Goal: Navigation & Orientation: Locate item on page

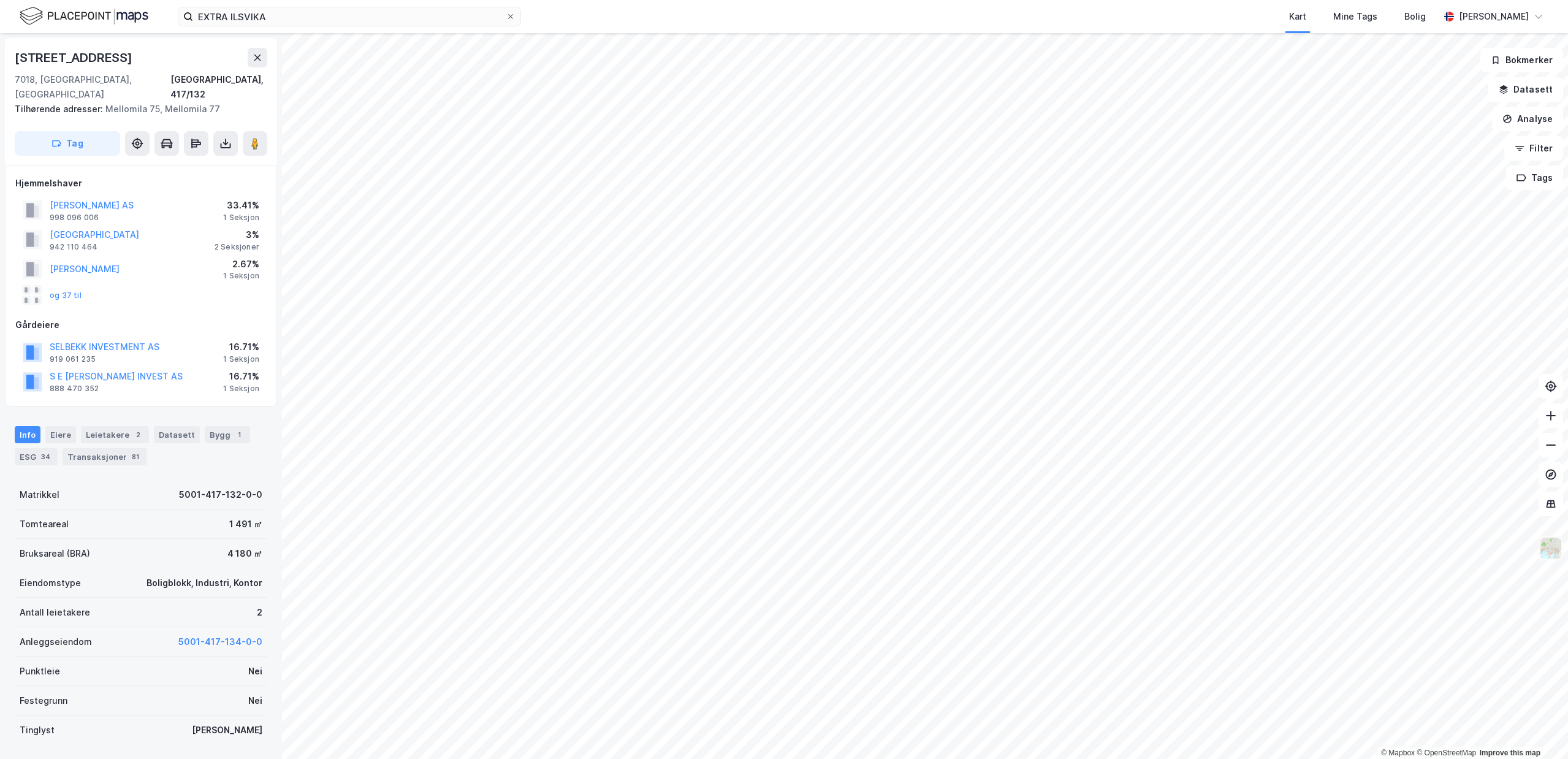
click at [1551, 548] on img at bounding box center [1551, 548] width 23 height 23
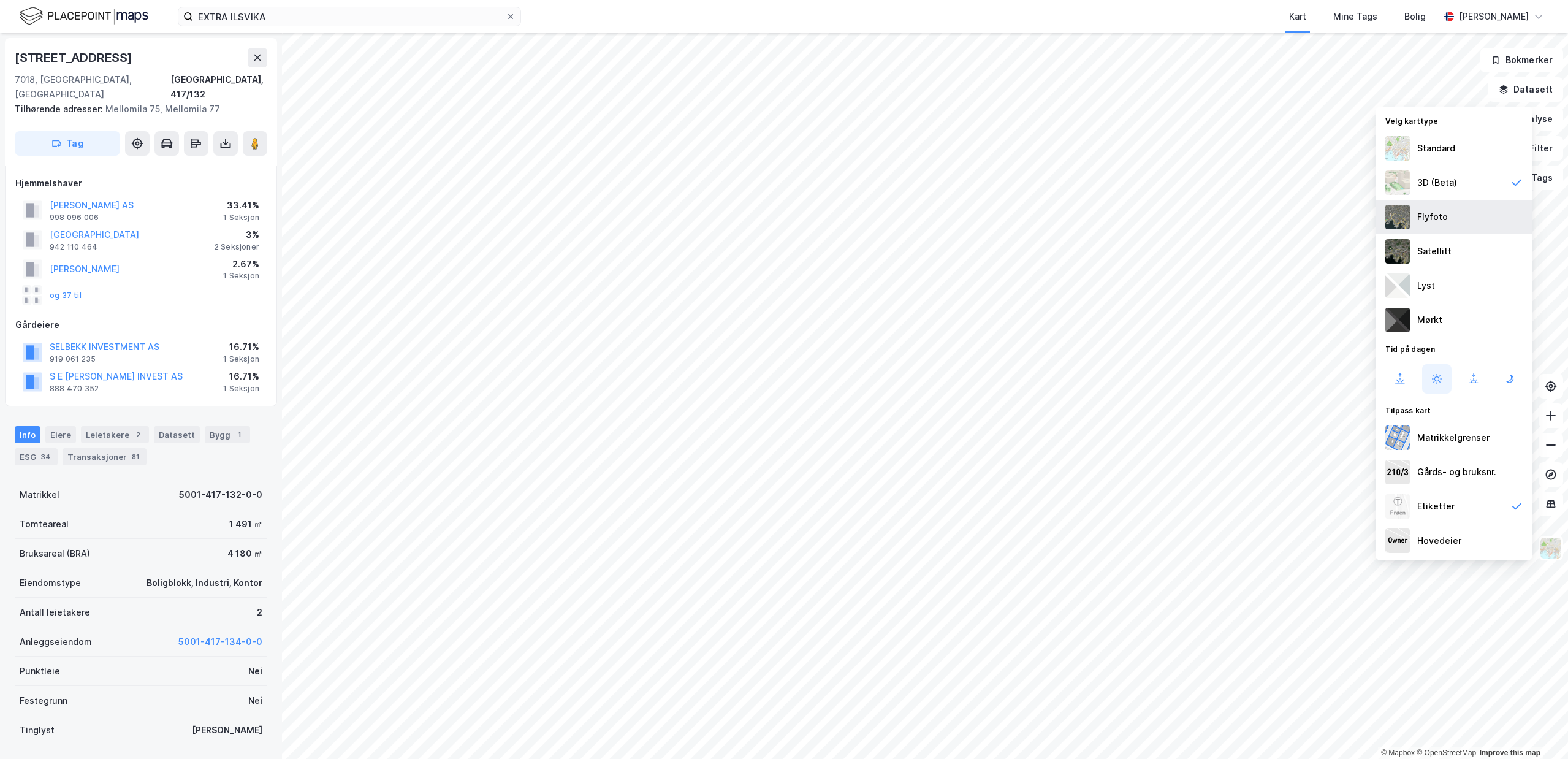
click at [1445, 214] on div "Flyfoto" at bounding box center [1433, 217] width 31 height 15
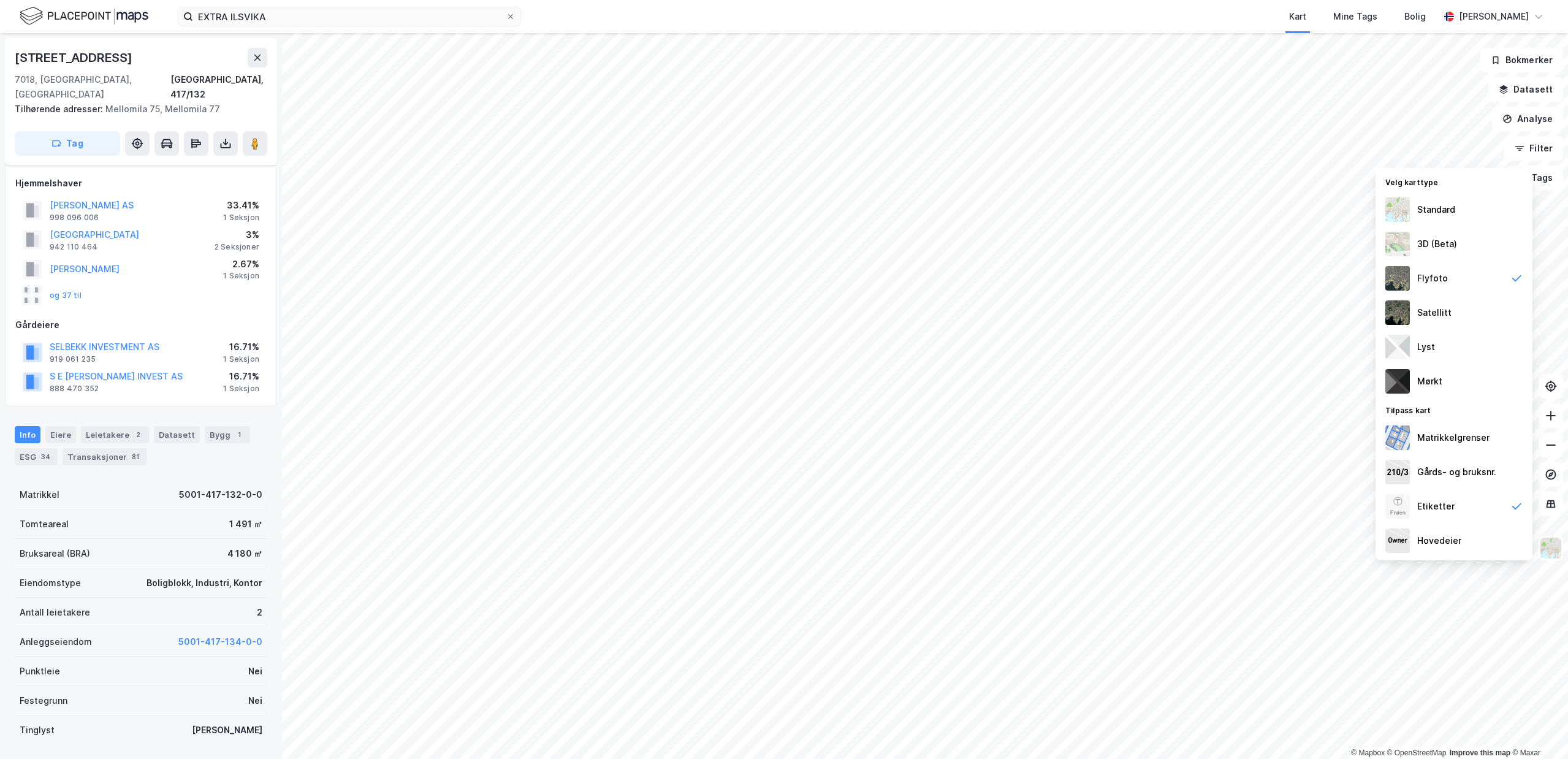
scroll to position [41, 0]
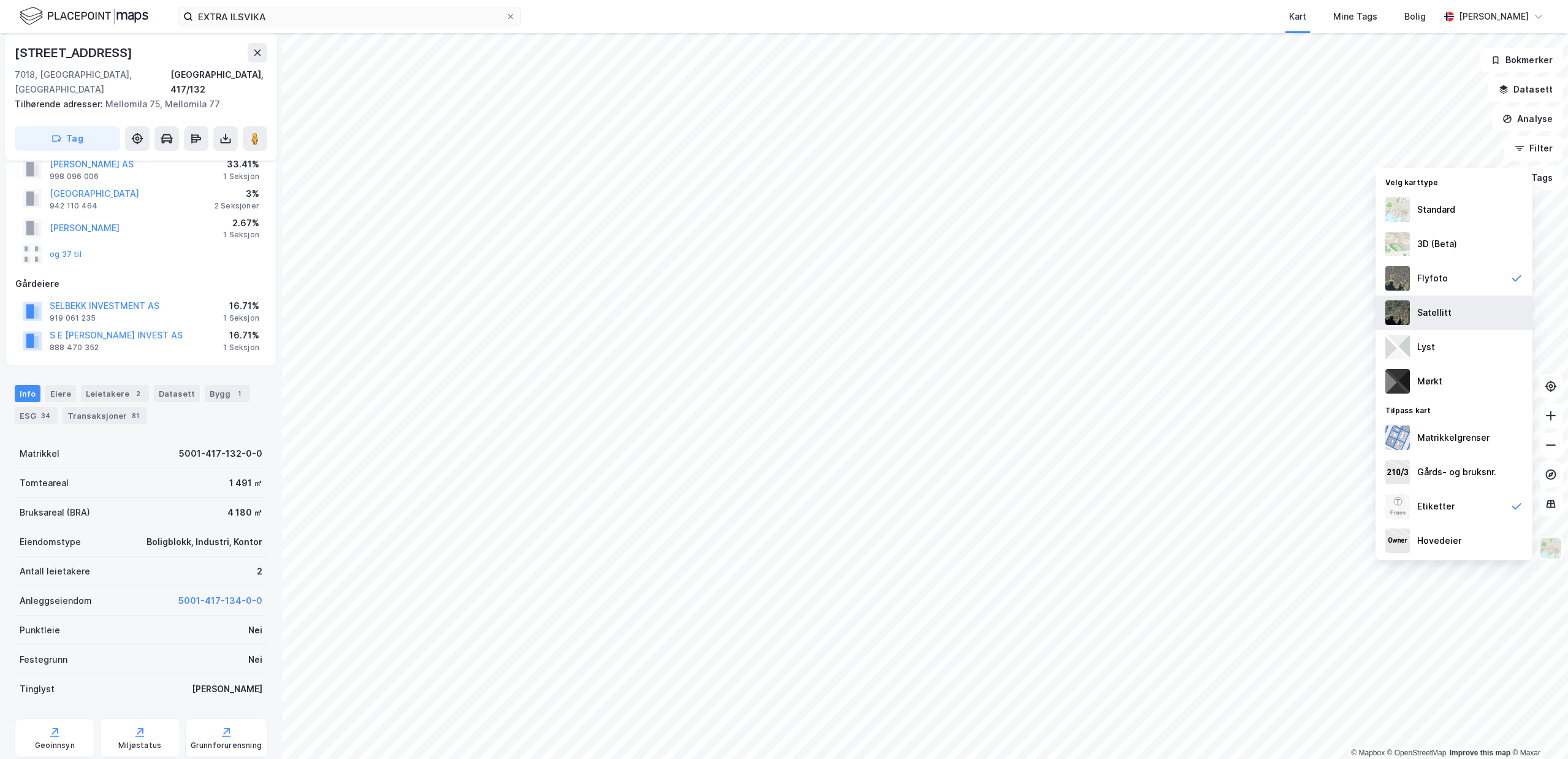
click at [1457, 305] on div "Satellitt" at bounding box center [1454, 312] width 157 height 34
click at [1425, 284] on div "Flyfoto" at bounding box center [1433, 278] width 31 height 15
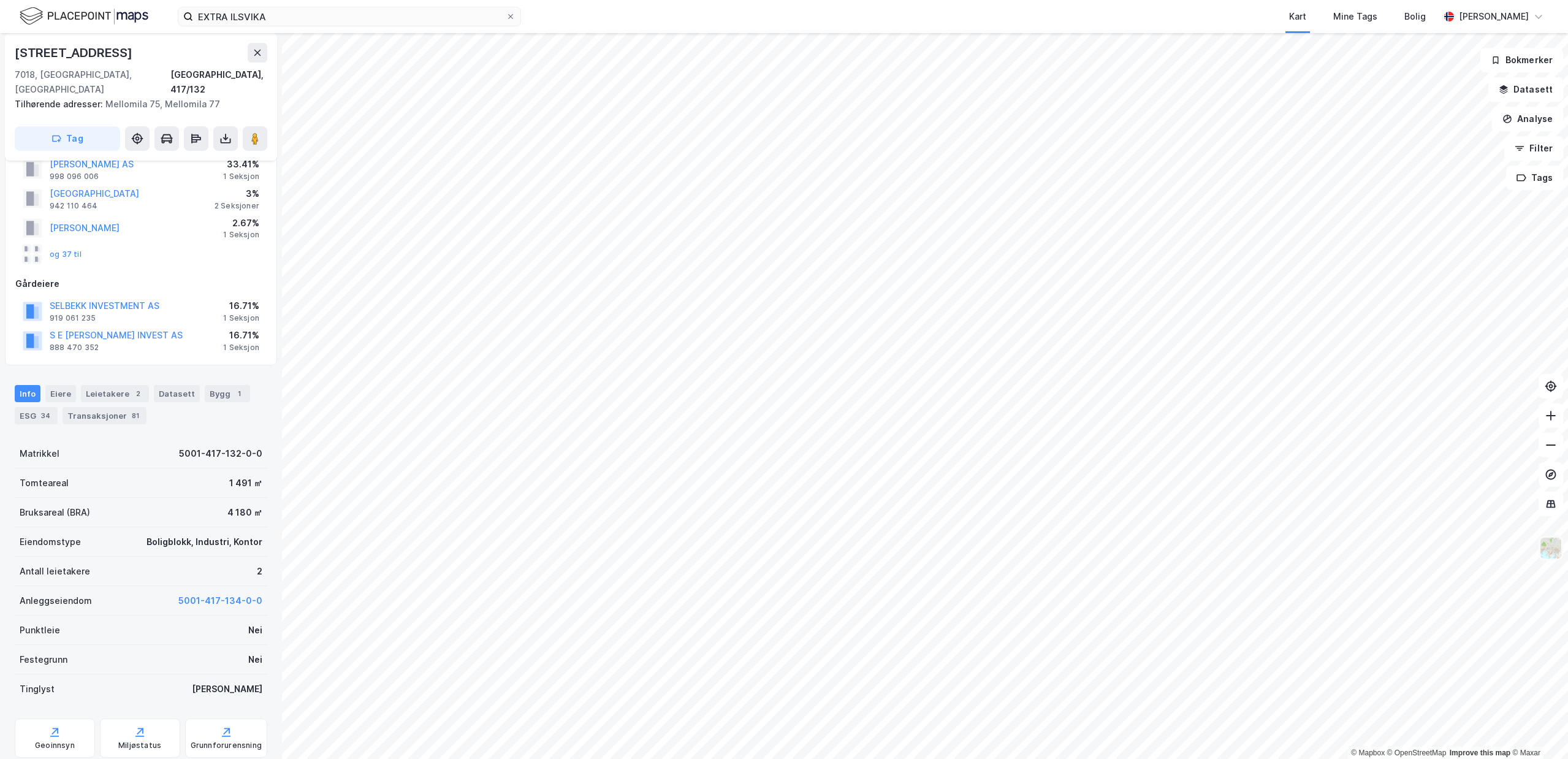
click at [1557, 549] on img at bounding box center [1551, 548] width 23 height 23
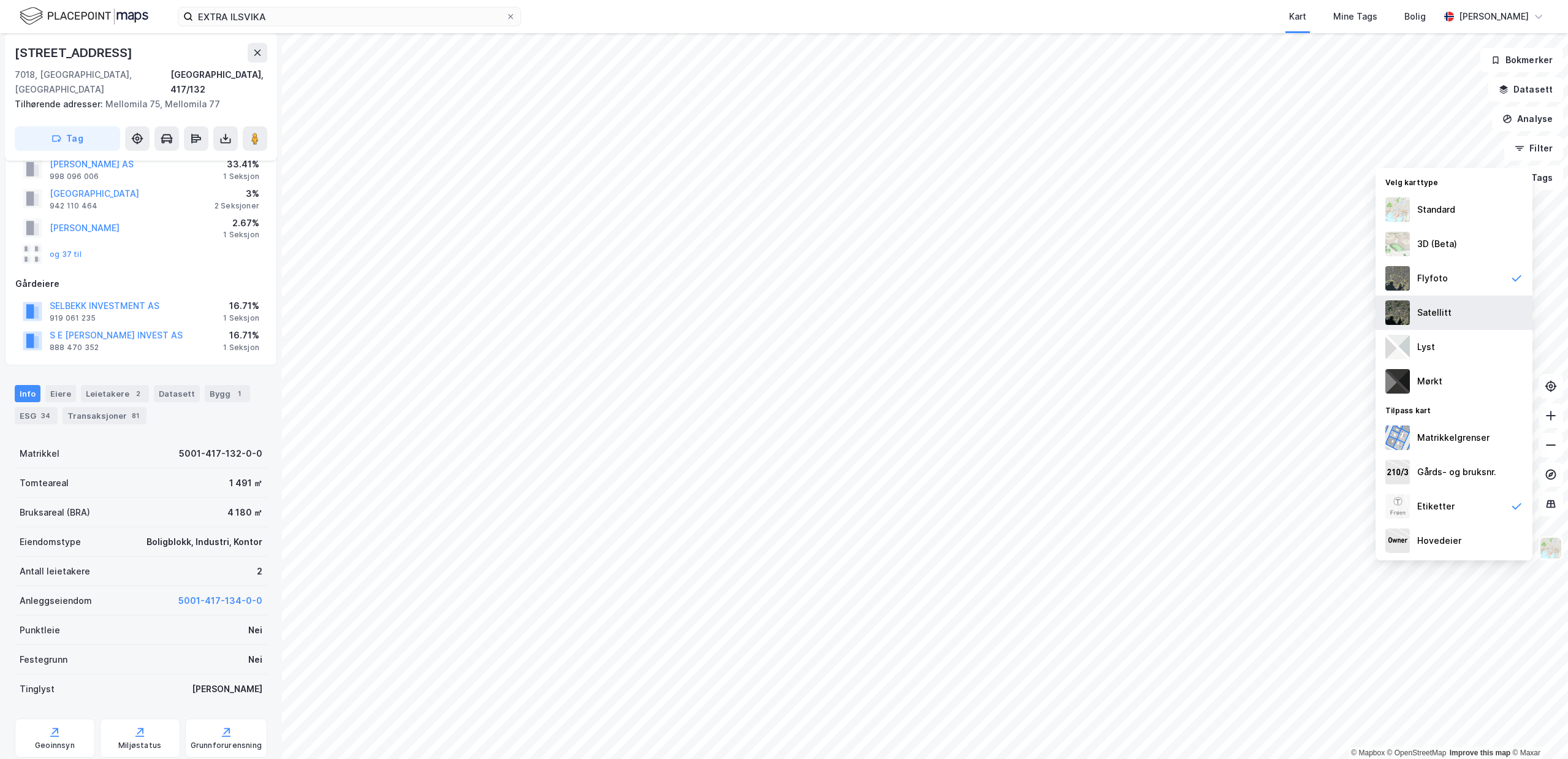
click at [1486, 318] on div "Satellitt" at bounding box center [1454, 312] width 157 height 34
click at [1522, 514] on div "Etiketter" at bounding box center [1454, 506] width 157 height 34
click at [1480, 249] on div "3D (Beta)" at bounding box center [1454, 243] width 157 height 34
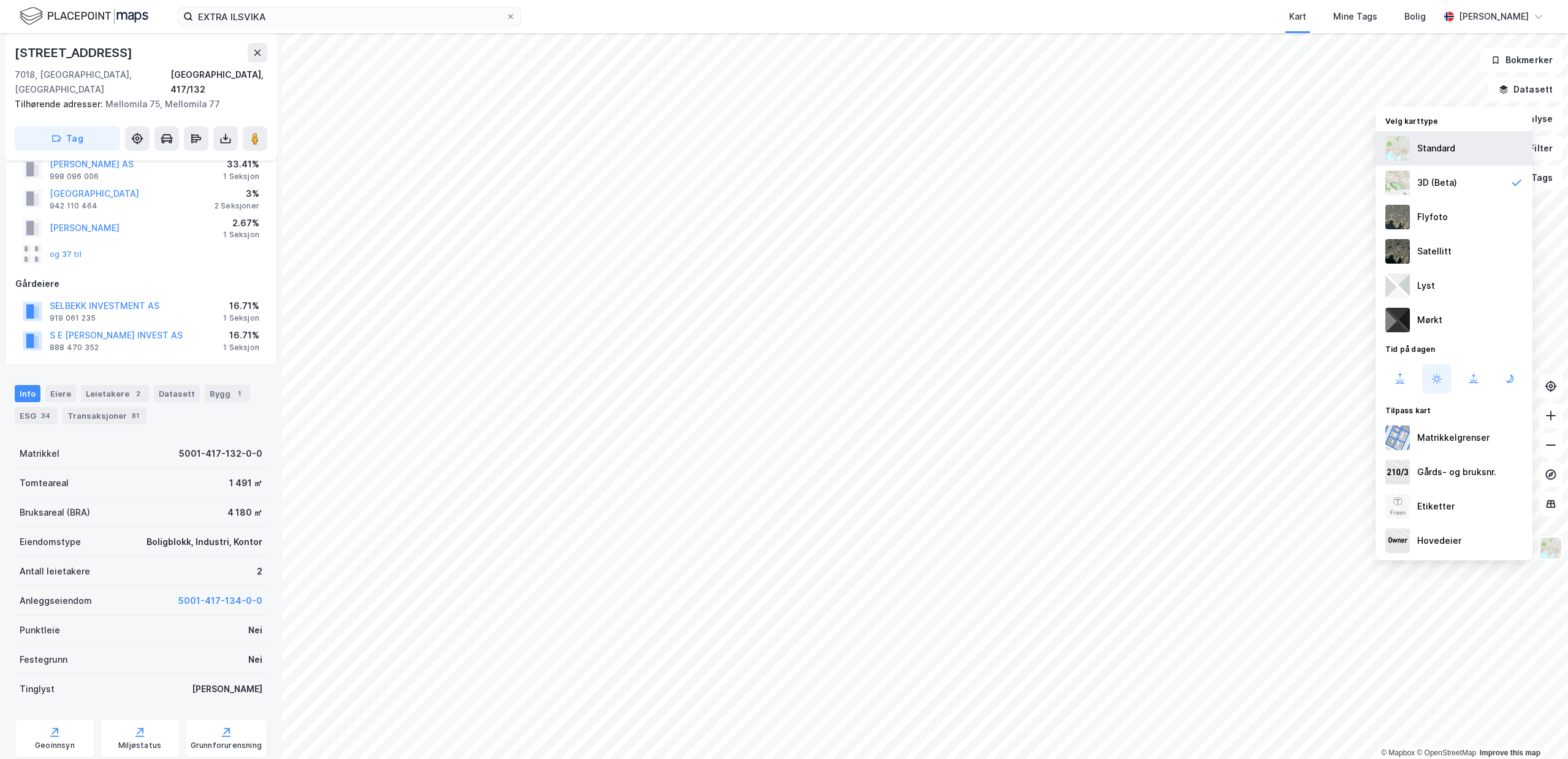
click at [1457, 164] on div "Standard" at bounding box center [1454, 148] width 157 height 34
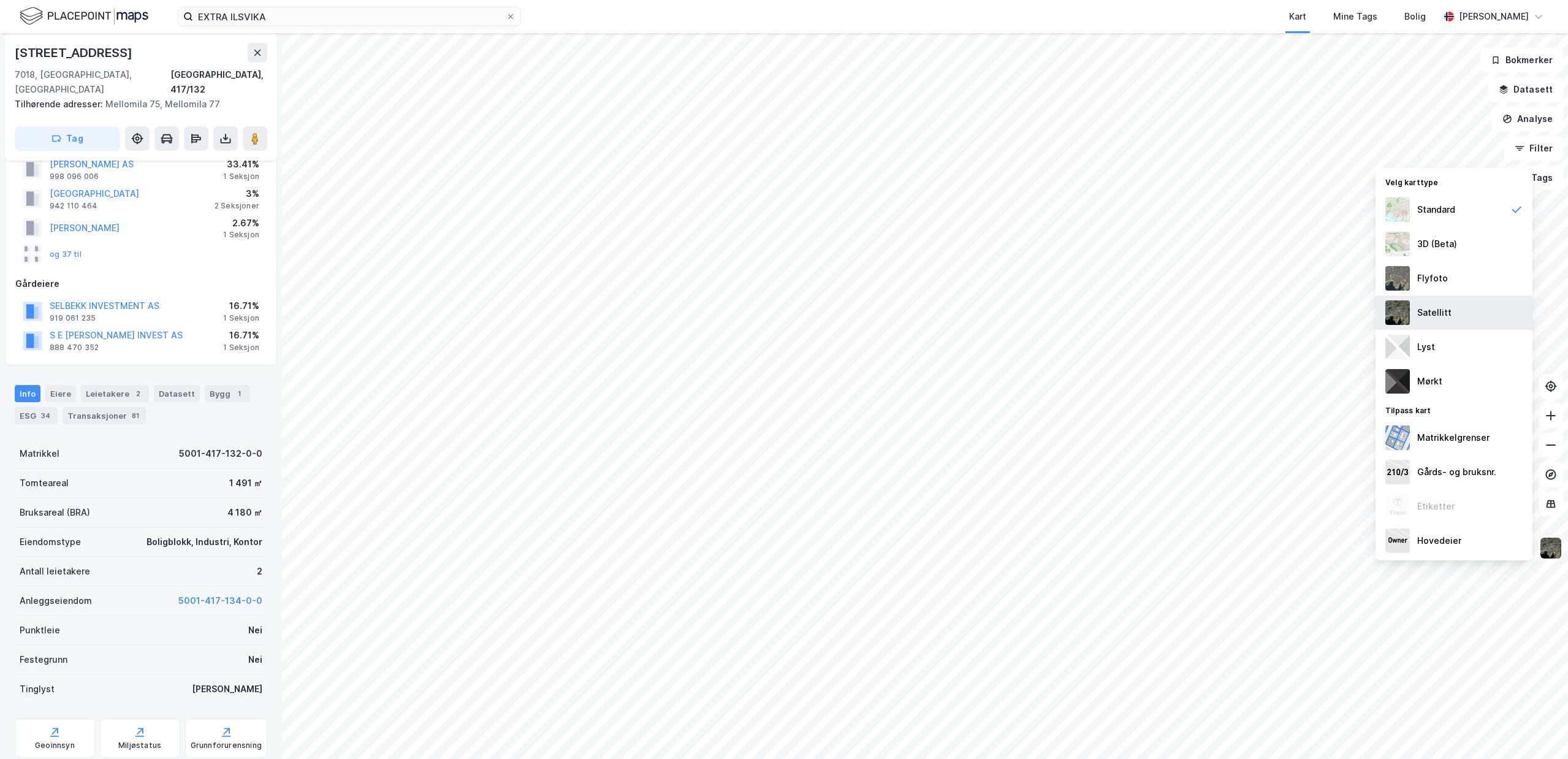
click at [1459, 306] on div "Satellitt" at bounding box center [1454, 312] width 157 height 34
click at [1459, 286] on div "Flyfoto" at bounding box center [1454, 278] width 157 height 34
